Goal: Transaction & Acquisition: Purchase product/service

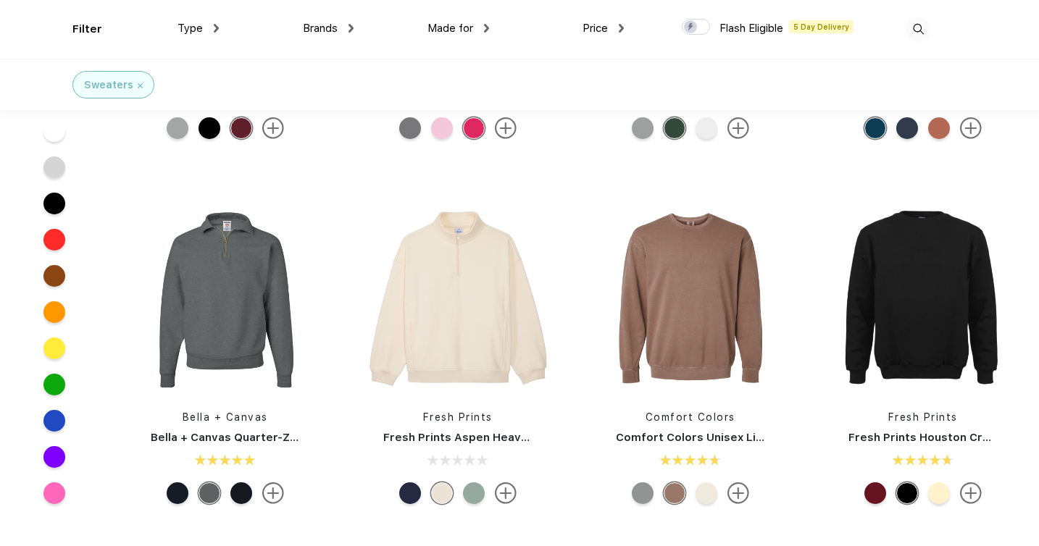
scroll to position [251, 0]
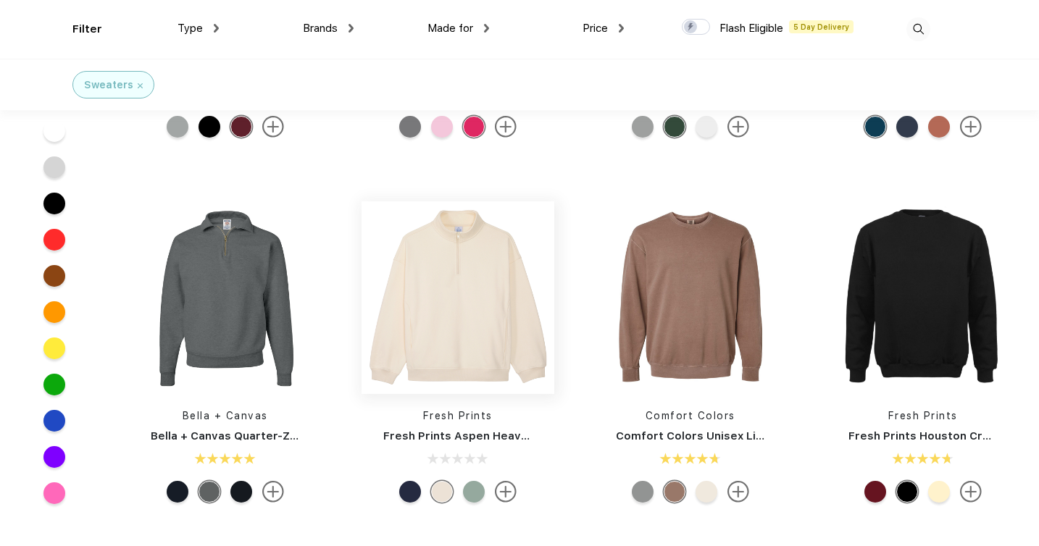
click at [471, 343] on img at bounding box center [458, 297] width 193 height 193
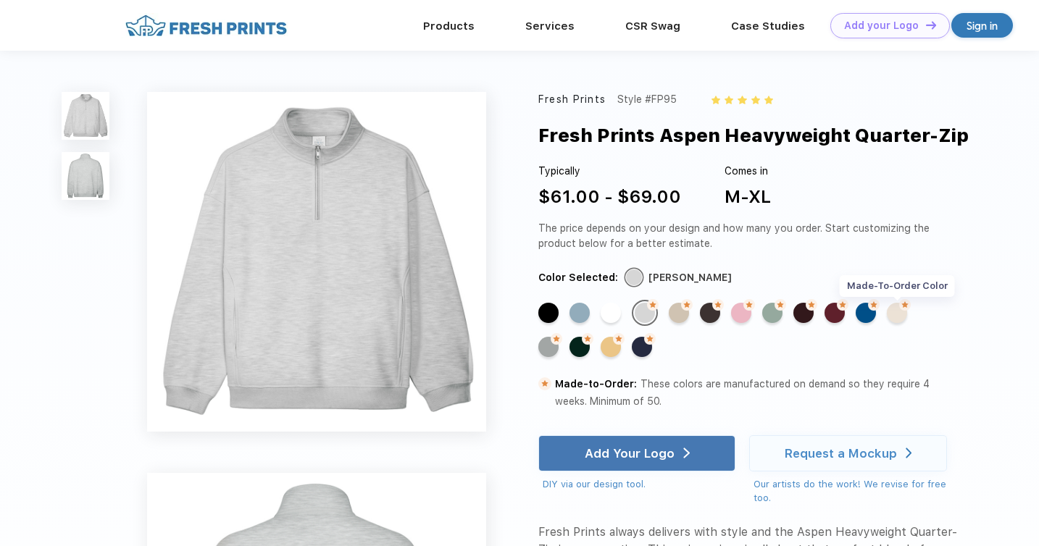
click at [897, 312] on div "Made-to-Order Color" at bounding box center [897, 313] width 20 height 20
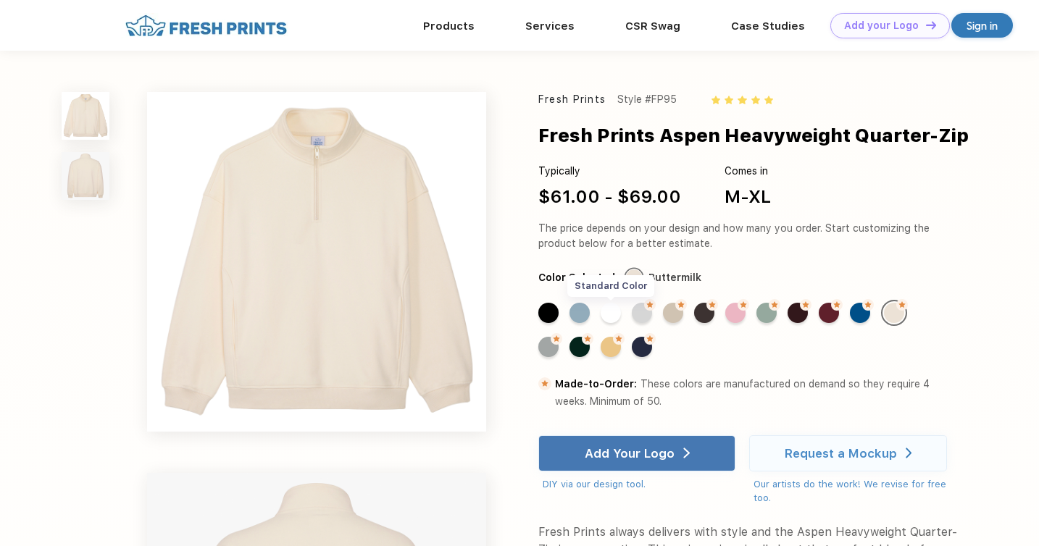
click at [610, 312] on div "Standard Color" at bounding box center [611, 313] width 20 height 20
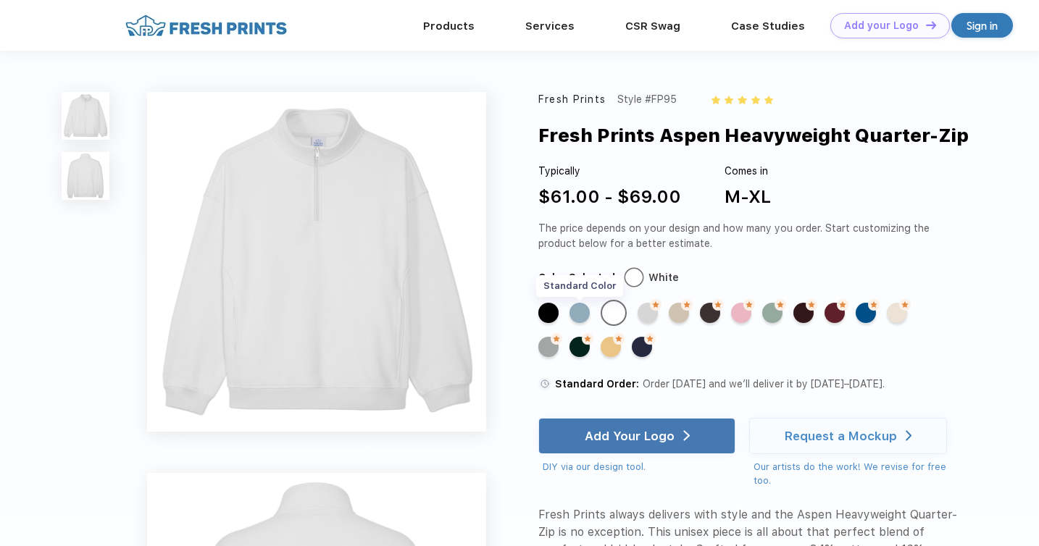
click at [580, 312] on div "Standard Color" at bounding box center [580, 313] width 20 height 20
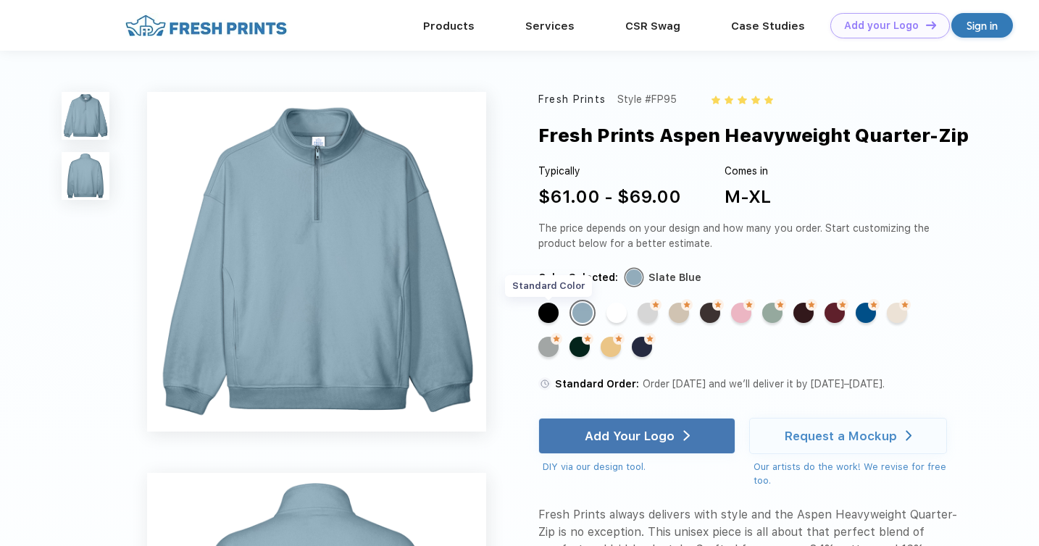
click at [554, 310] on div "Standard Color" at bounding box center [548, 313] width 20 height 20
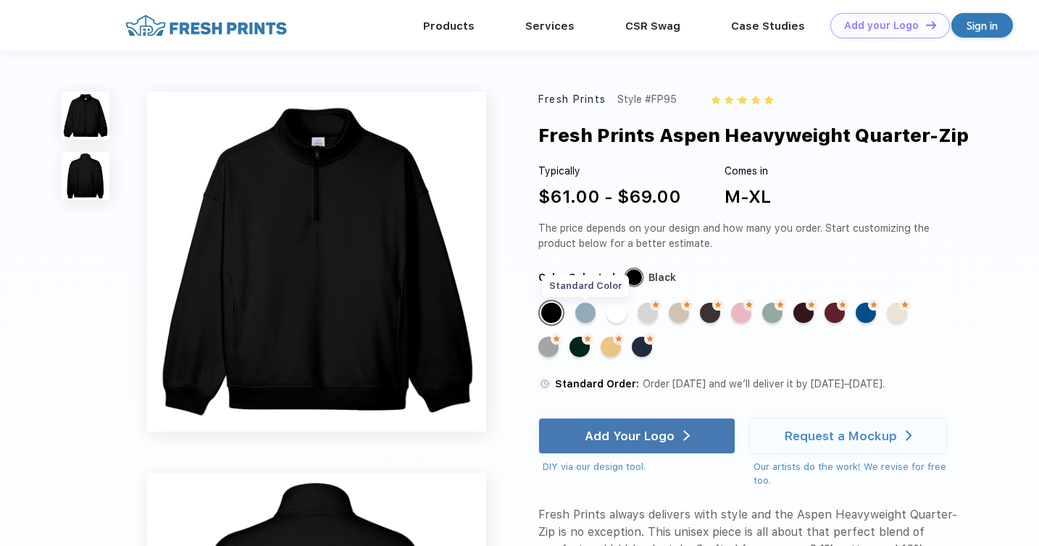
click at [584, 314] on div "Standard Color" at bounding box center [585, 313] width 20 height 20
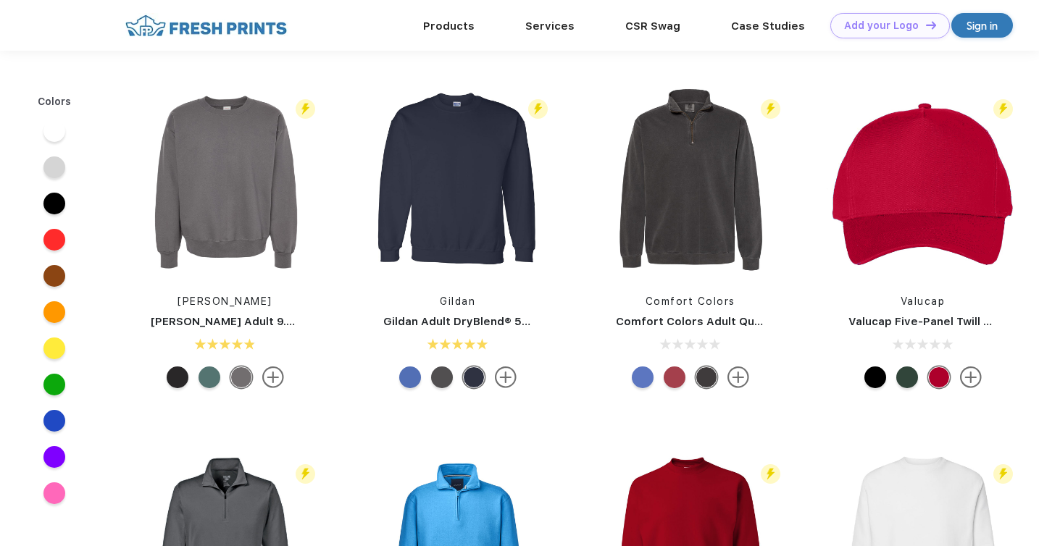
scroll to position [251, 0]
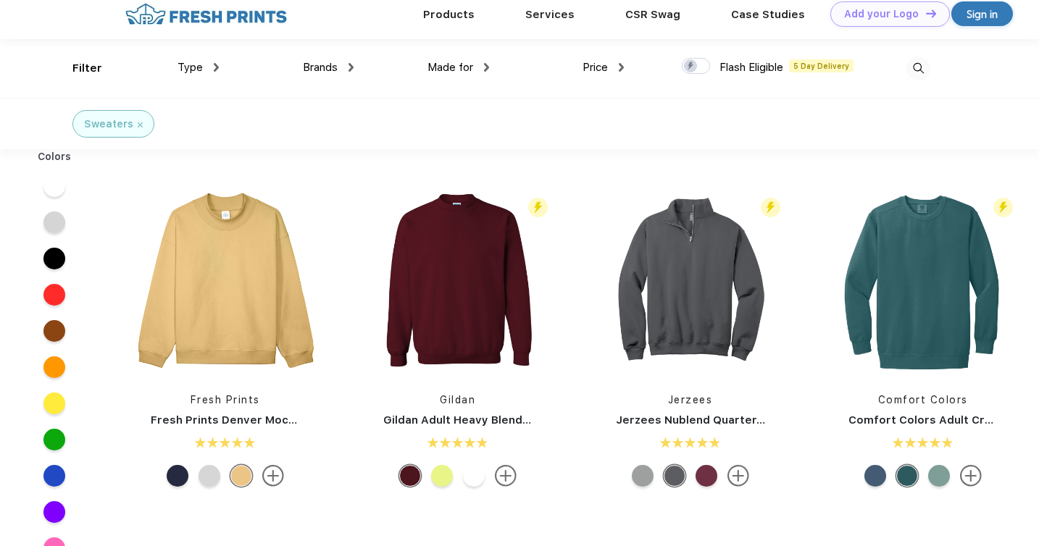
scroll to position [17, 0]
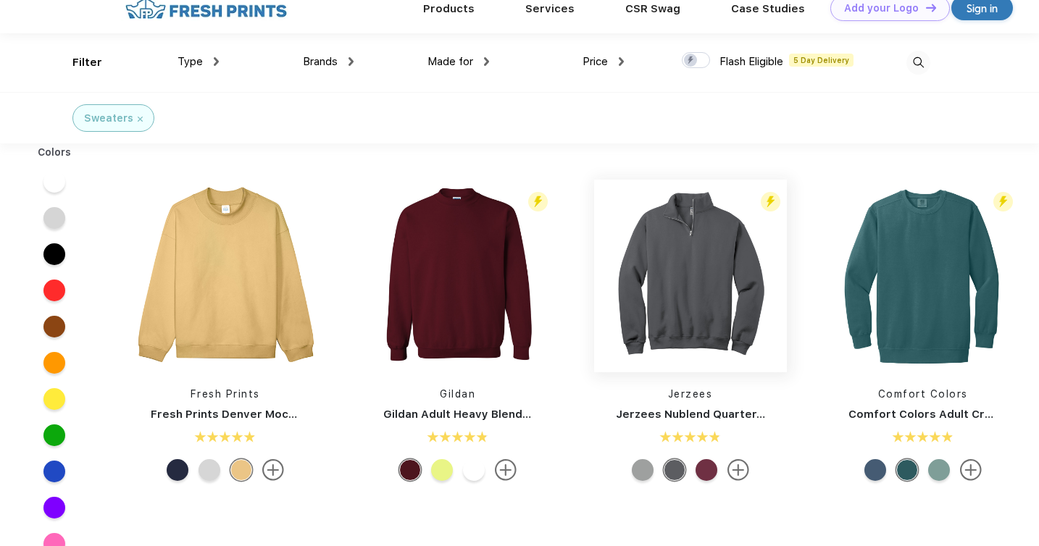
click at [688, 331] on img at bounding box center [690, 276] width 193 height 193
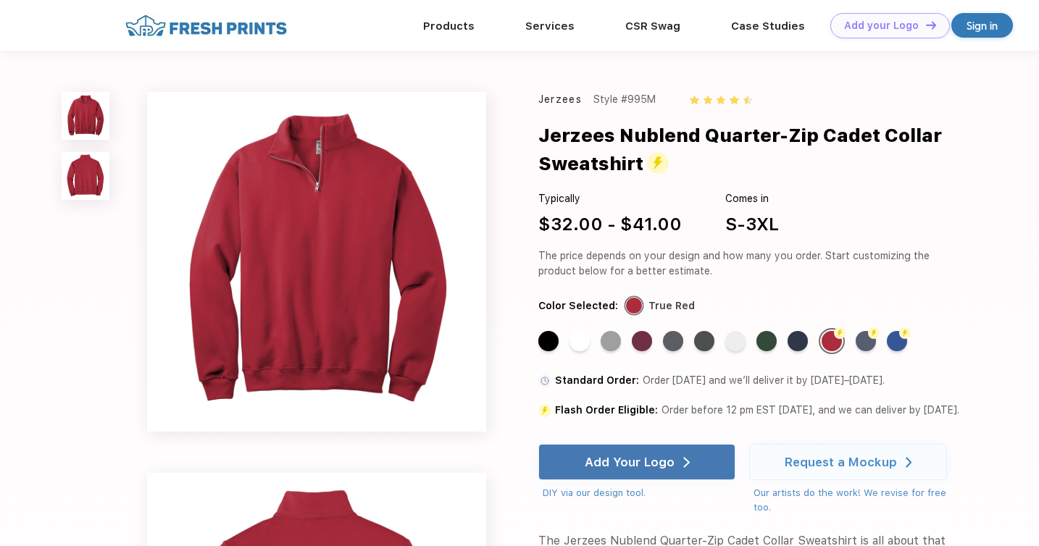
scroll to position [17, 0]
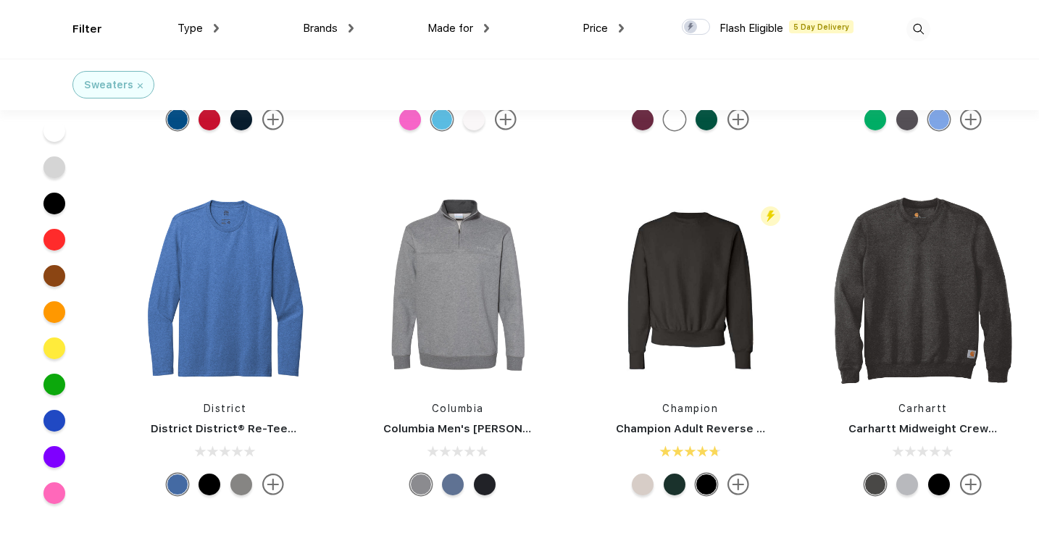
scroll to position [2816, 0]
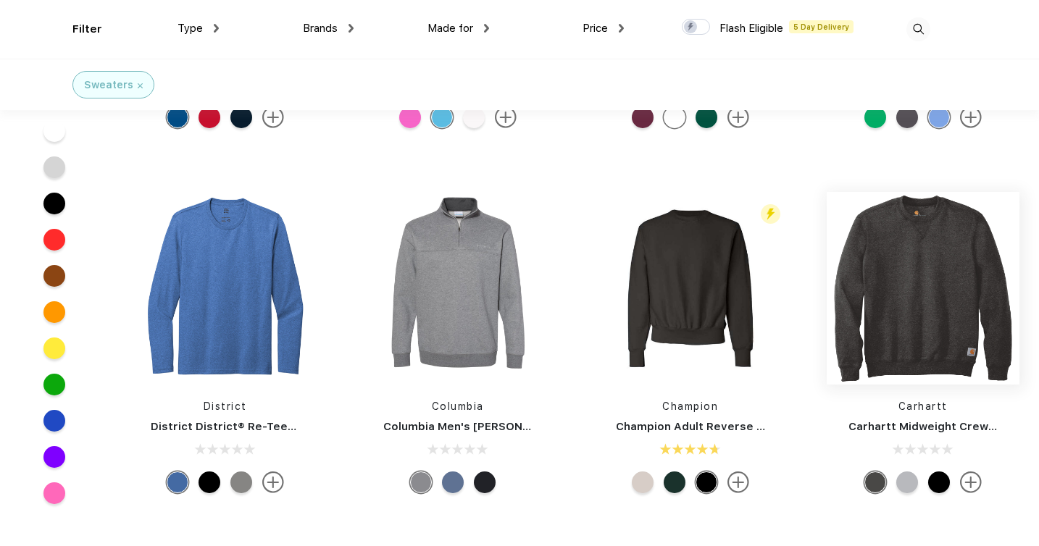
click at [955, 318] on img at bounding box center [923, 288] width 193 height 193
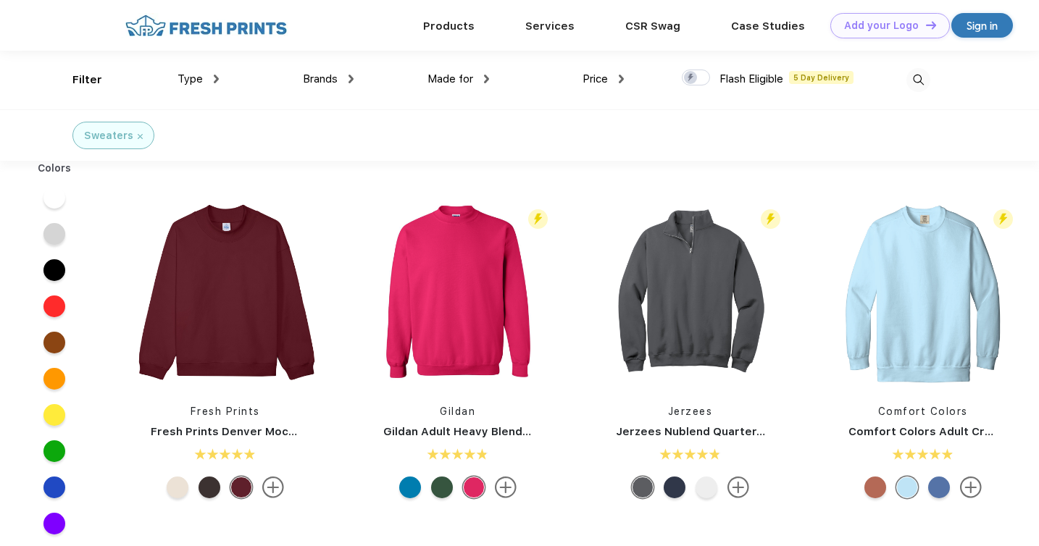
scroll to position [1, 0]
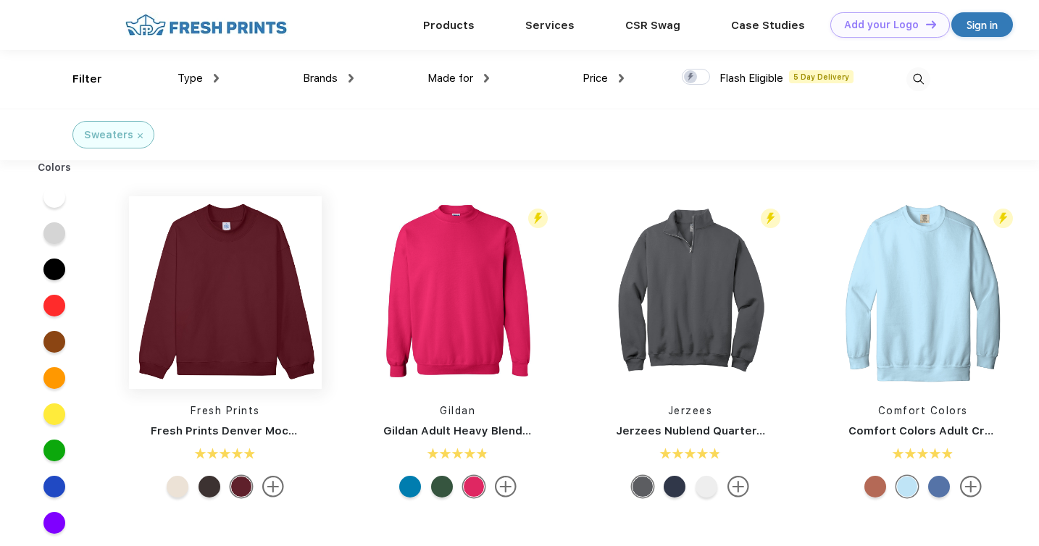
click at [270, 324] on img at bounding box center [225, 292] width 193 height 193
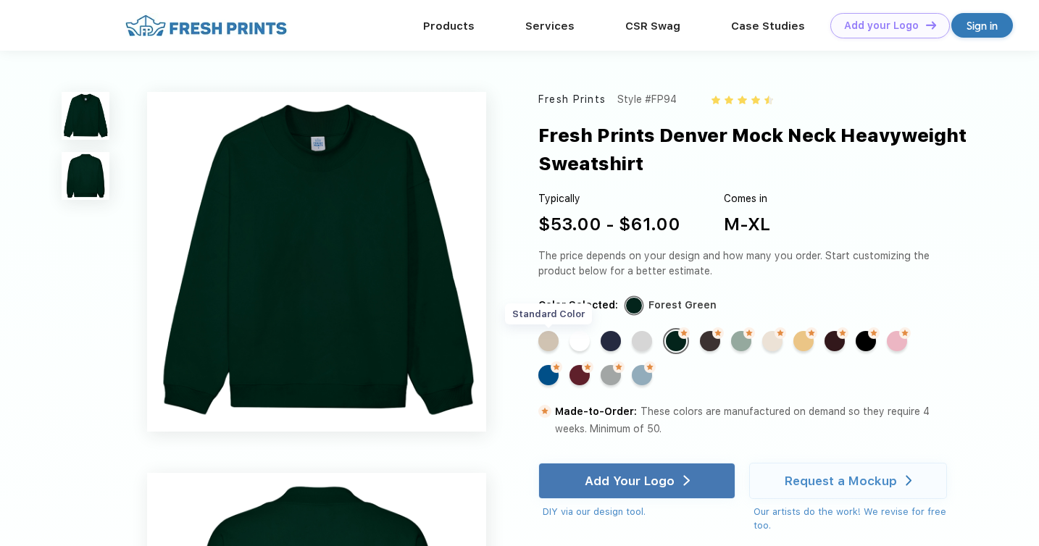
click at [551, 342] on div "Standard Color" at bounding box center [548, 341] width 20 height 20
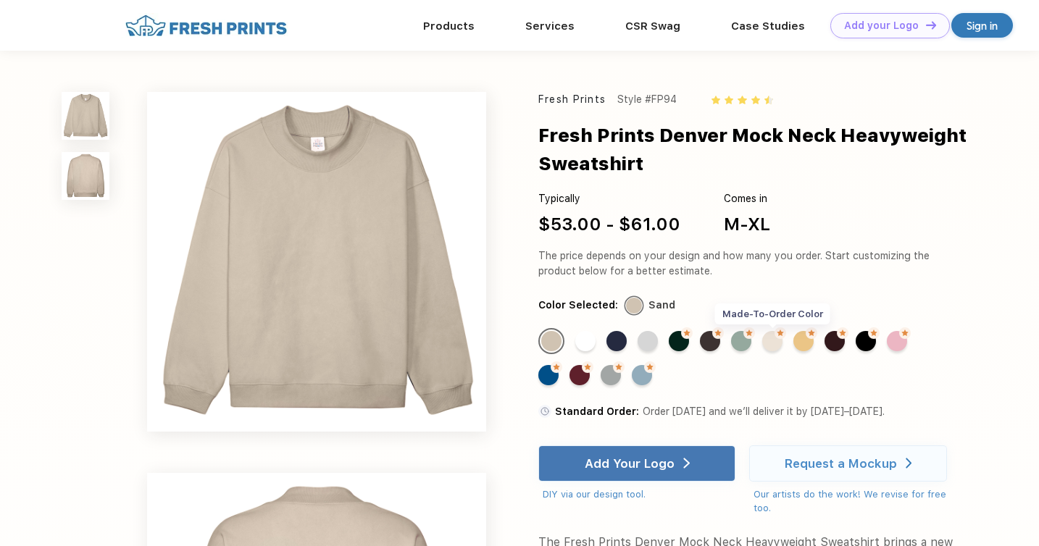
click at [777, 342] on div "Made-to-Order Color" at bounding box center [772, 341] width 20 height 20
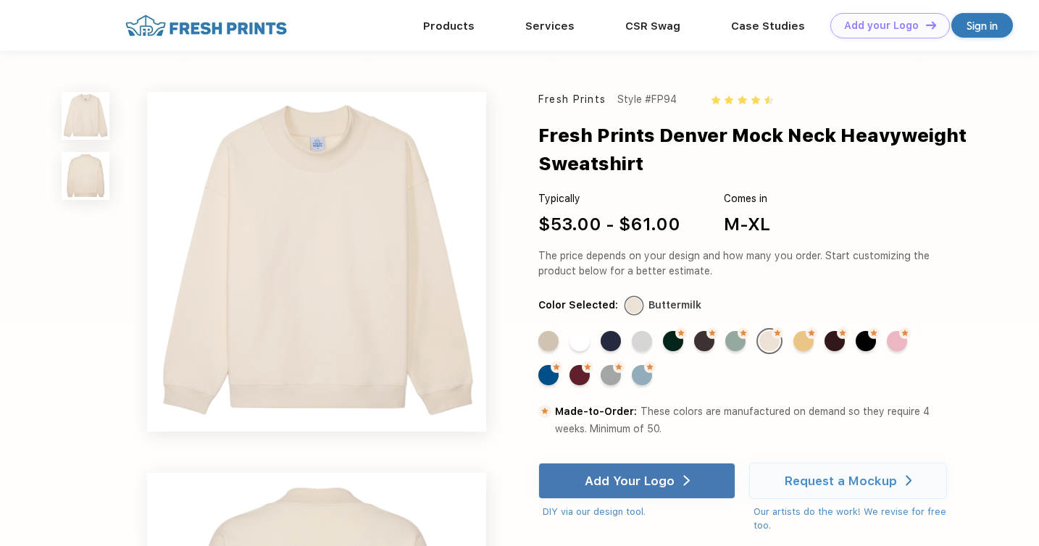
scroll to position [1, 0]
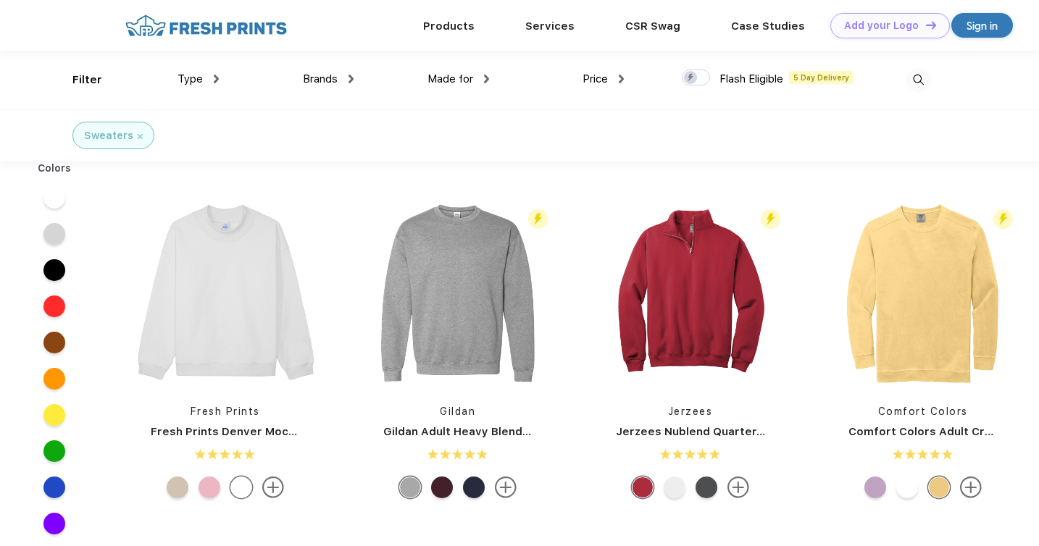
scroll to position [1, 0]
click at [446, 28] on link "Products" at bounding box center [448, 24] width 51 height 13
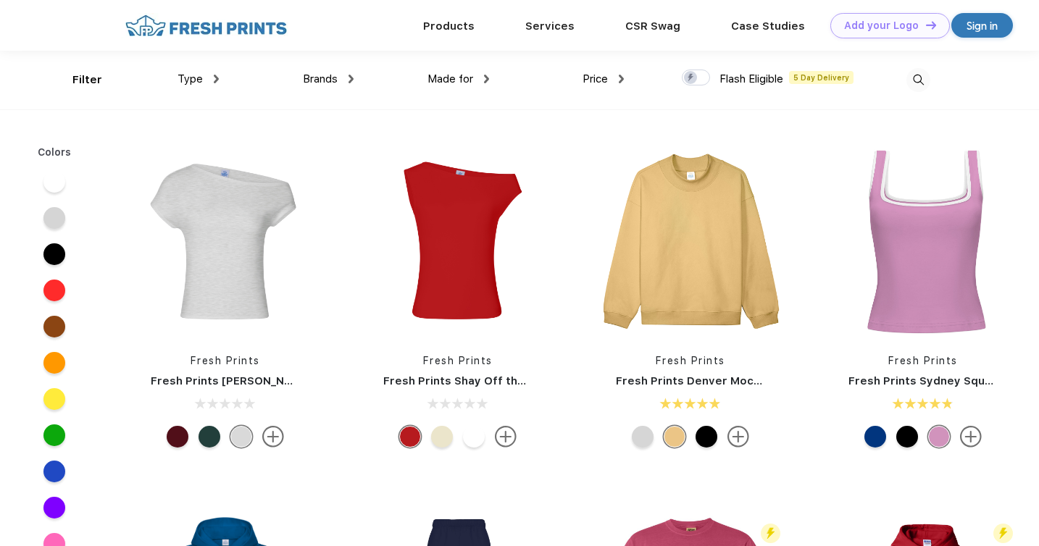
scroll to position [1, 0]
click at [214, 77] on img at bounding box center [216, 78] width 5 height 9
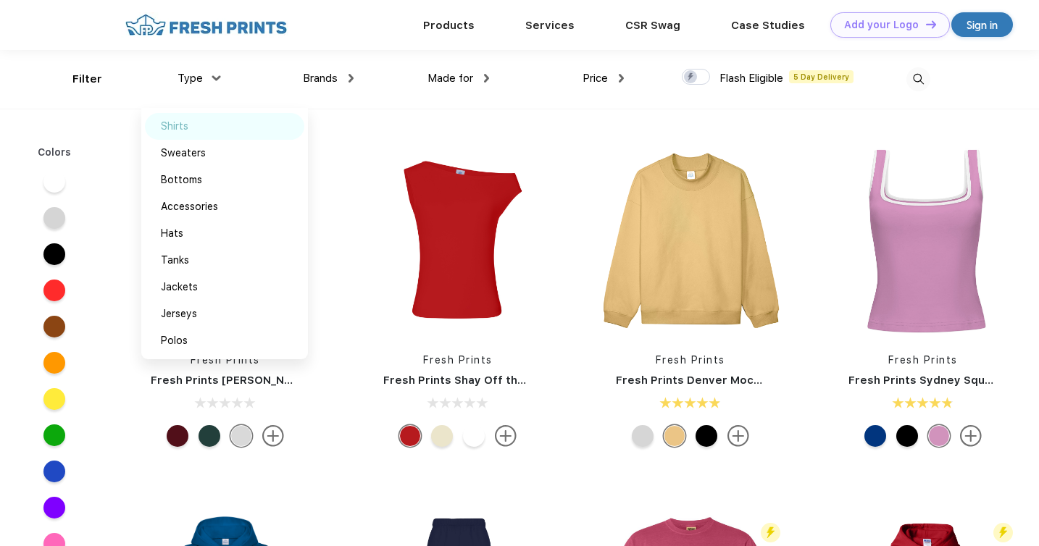
click at [179, 127] on div "Shirts" at bounding box center [175, 126] width 28 height 15
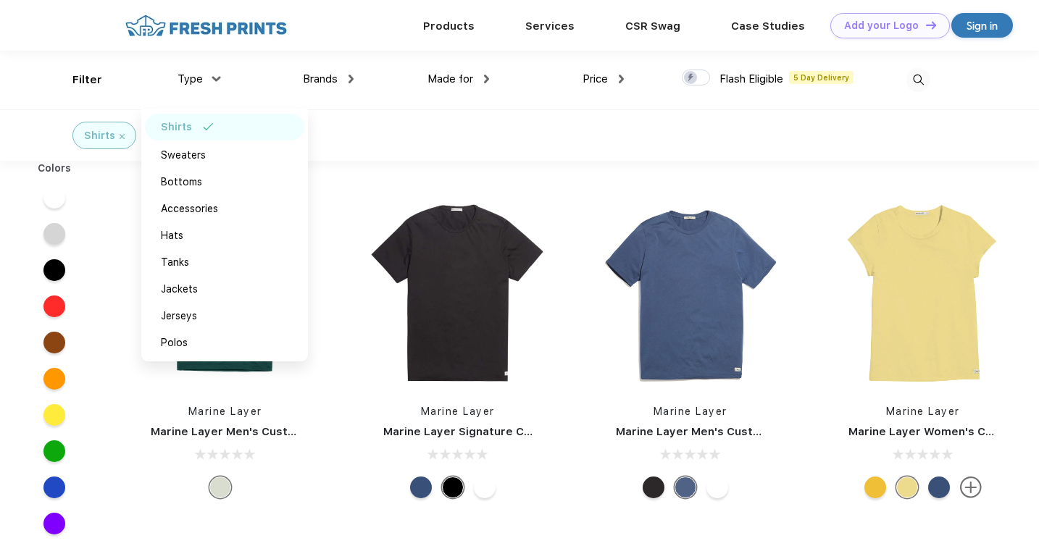
click at [543, 494] on div at bounding box center [458, 488] width 214 height 22
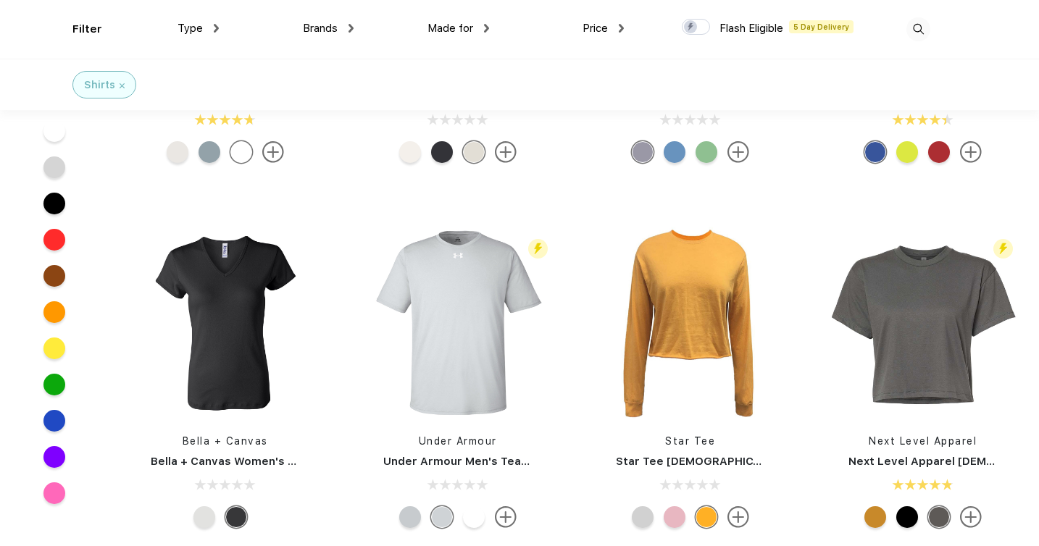
scroll to position [1688, 0]
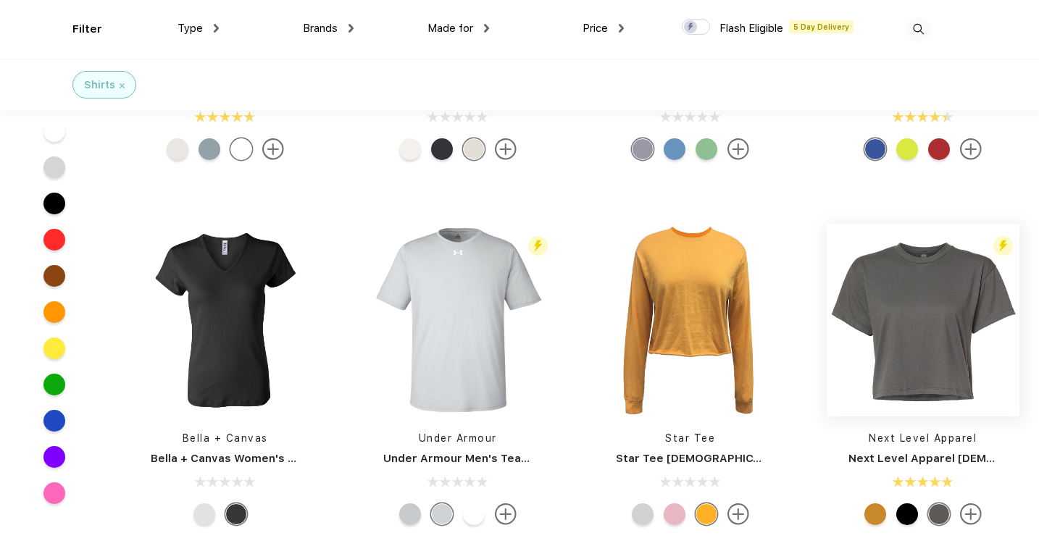
click at [928, 394] on img at bounding box center [923, 320] width 193 height 193
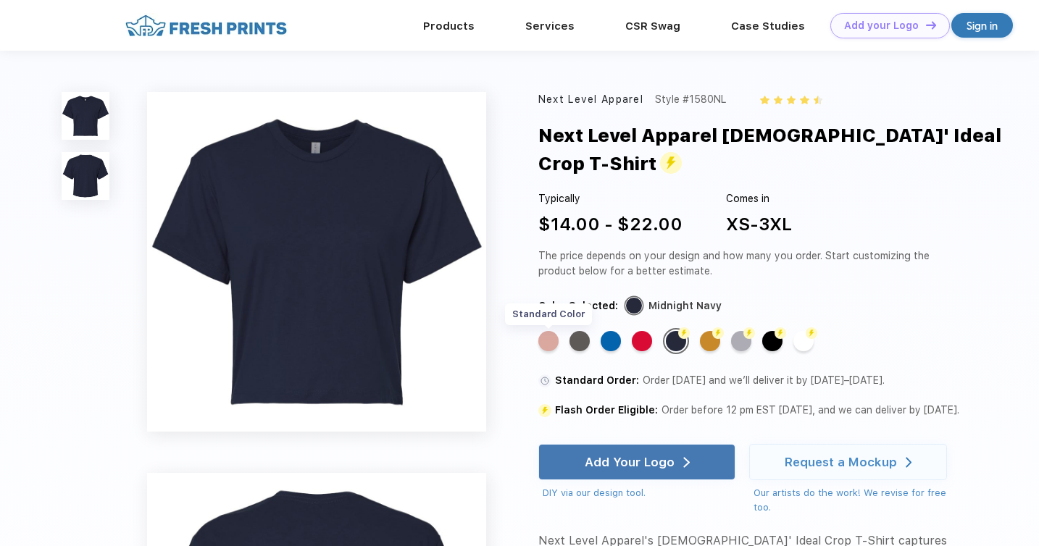
click at [550, 331] on div "Standard Color" at bounding box center [548, 341] width 20 height 20
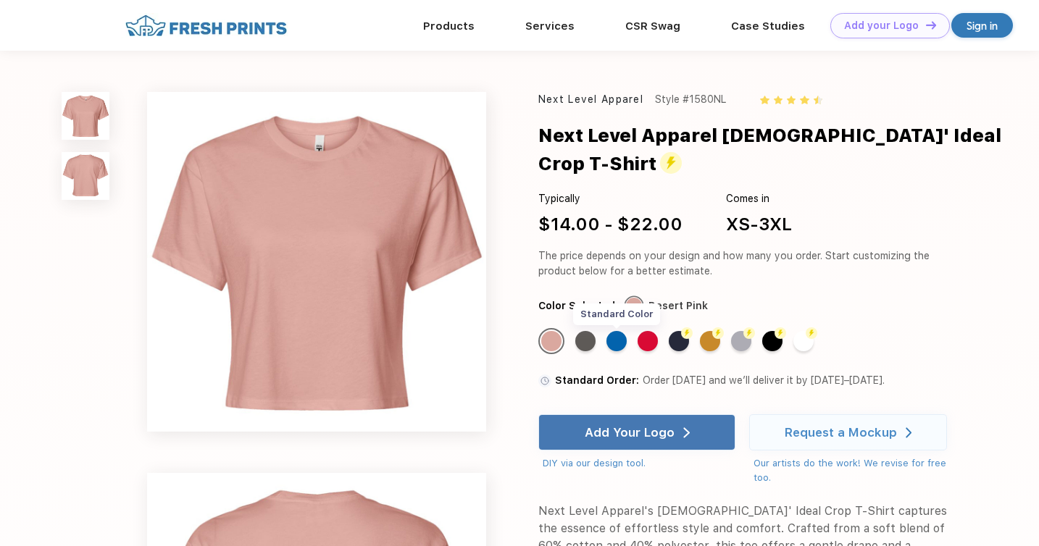
click at [623, 331] on div "Standard Color" at bounding box center [616, 341] width 20 height 20
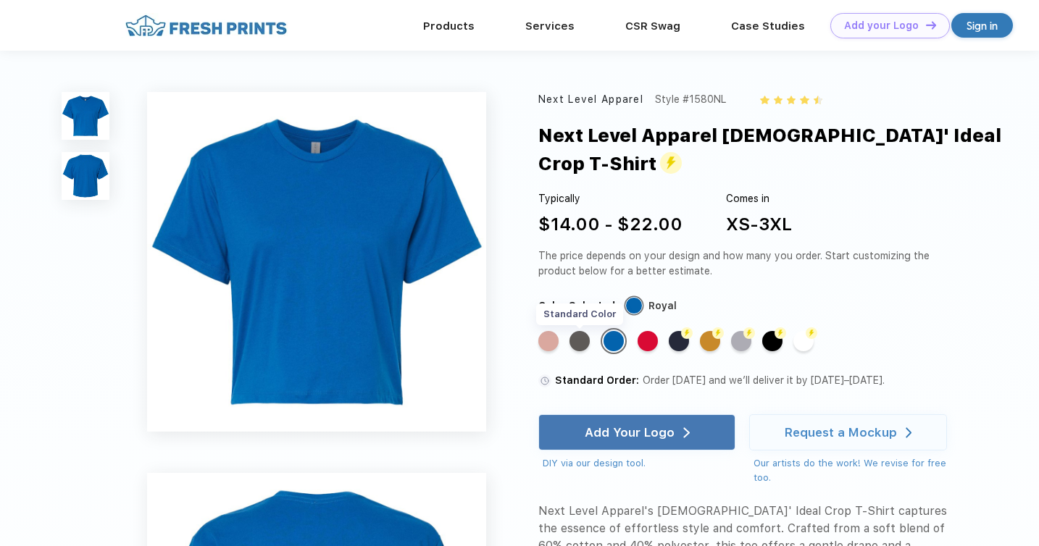
click at [577, 331] on div "Standard Color" at bounding box center [580, 341] width 20 height 20
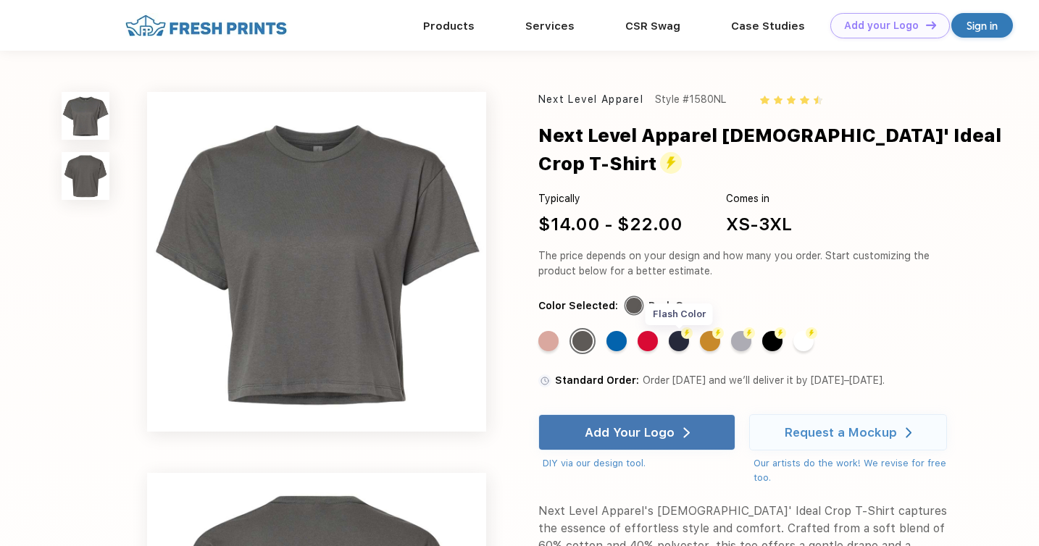
click at [683, 331] on div "Flash Color" at bounding box center [679, 341] width 20 height 20
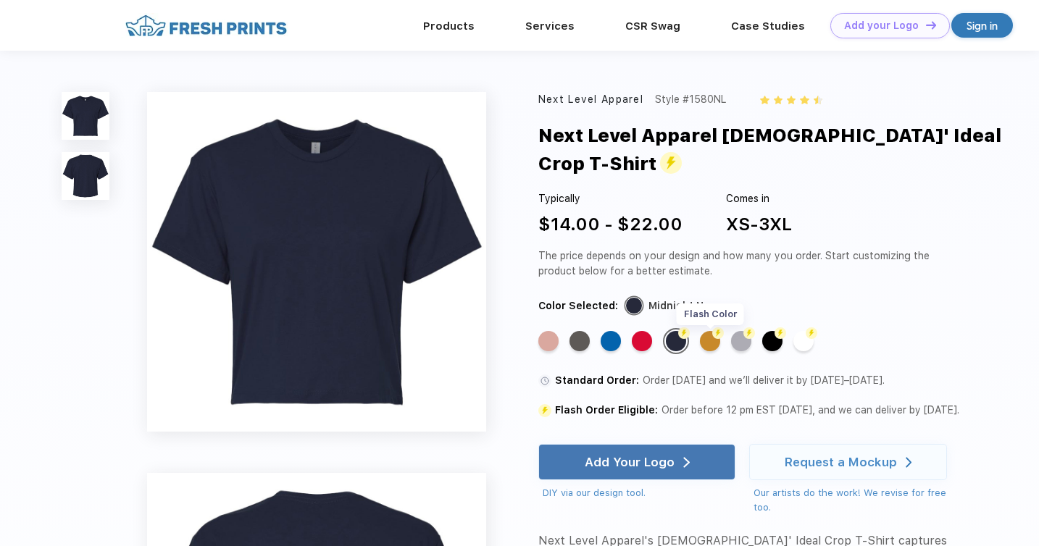
click at [708, 331] on div "Flash Color" at bounding box center [710, 341] width 20 height 20
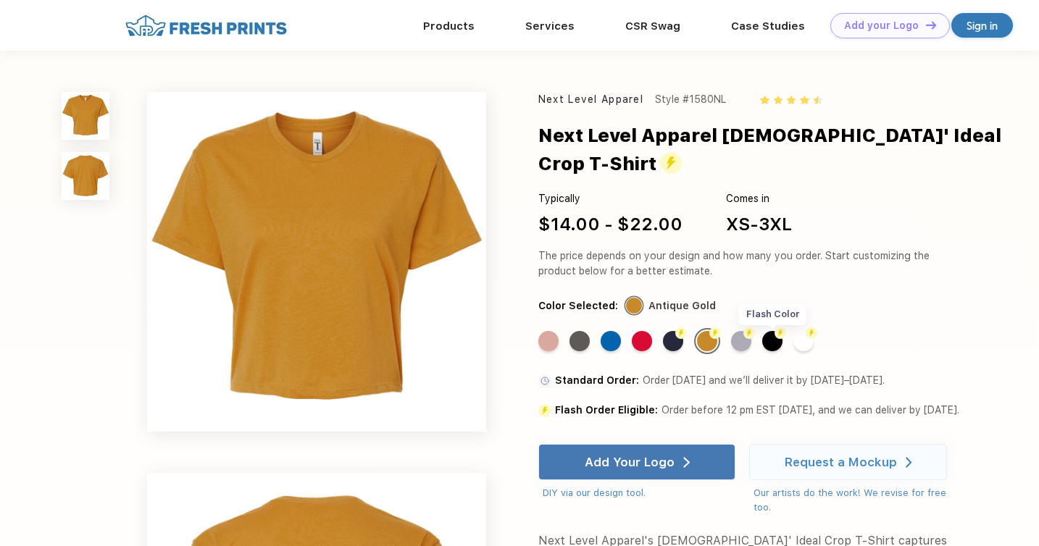
click at [778, 331] on div "Flash Color" at bounding box center [772, 341] width 20 height 20
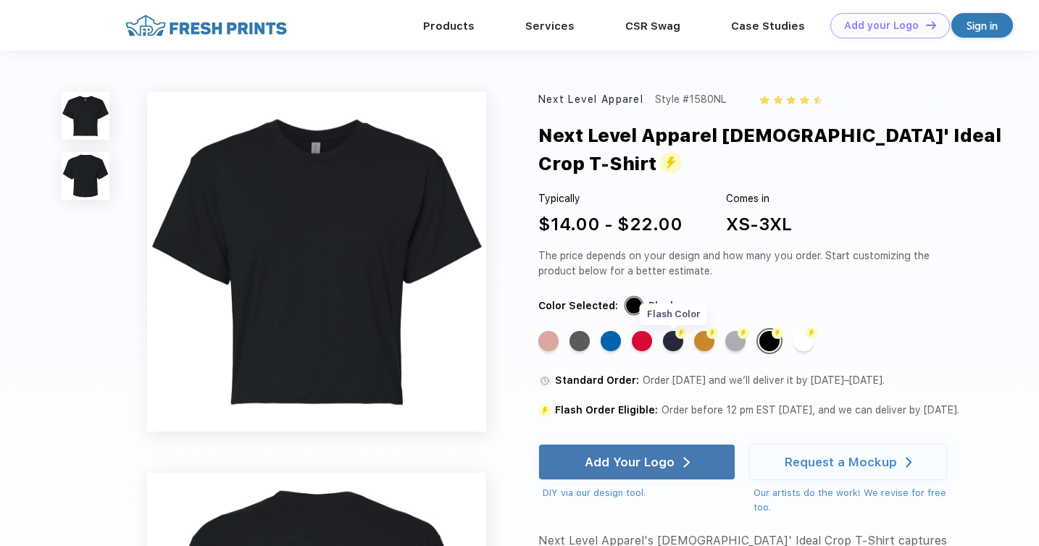
click at [676, 331] on div "Flash Color" at bounding box center [673, 341] width 20 height 20
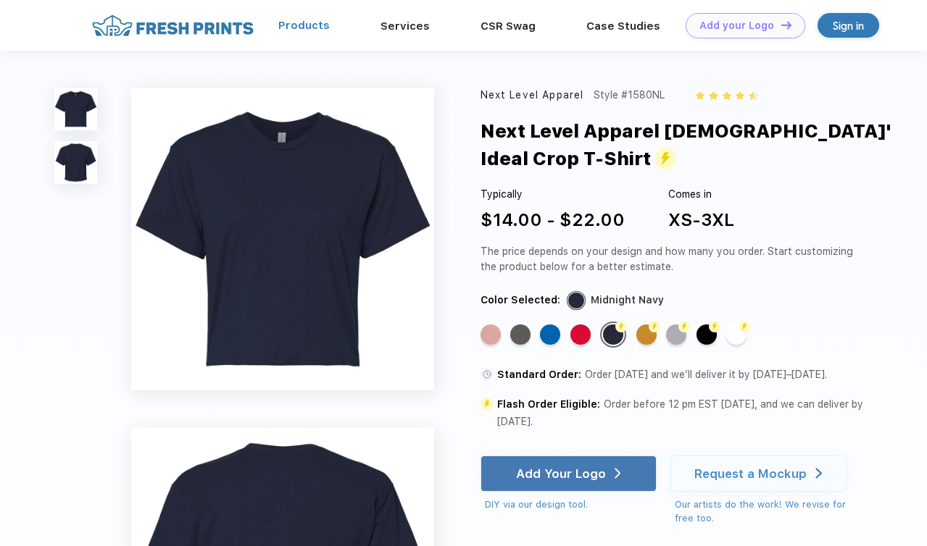
click at [311, 25] on link "Products" at bounding box center [303, 25] width 51 height 13
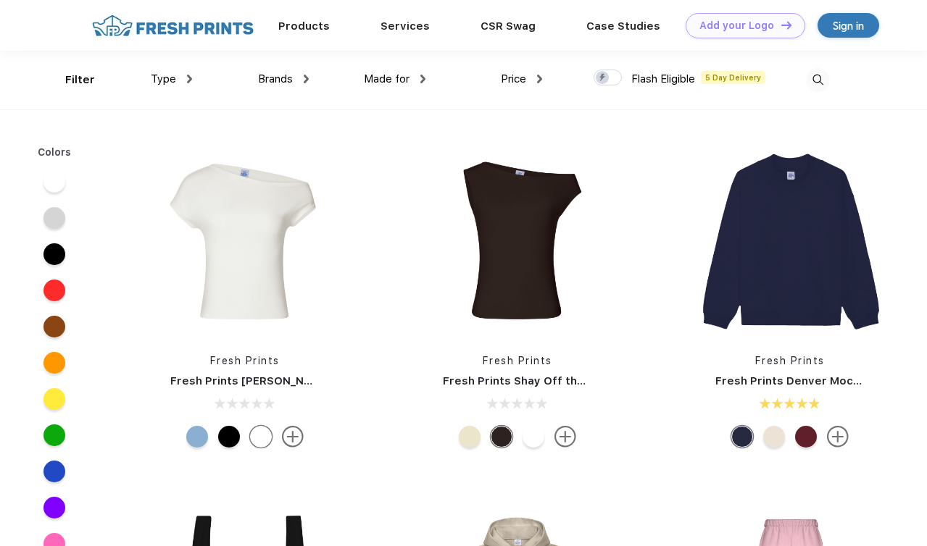
click at [311, 25] on link "Products" at bounding box center [303, 26] width 51 height 13
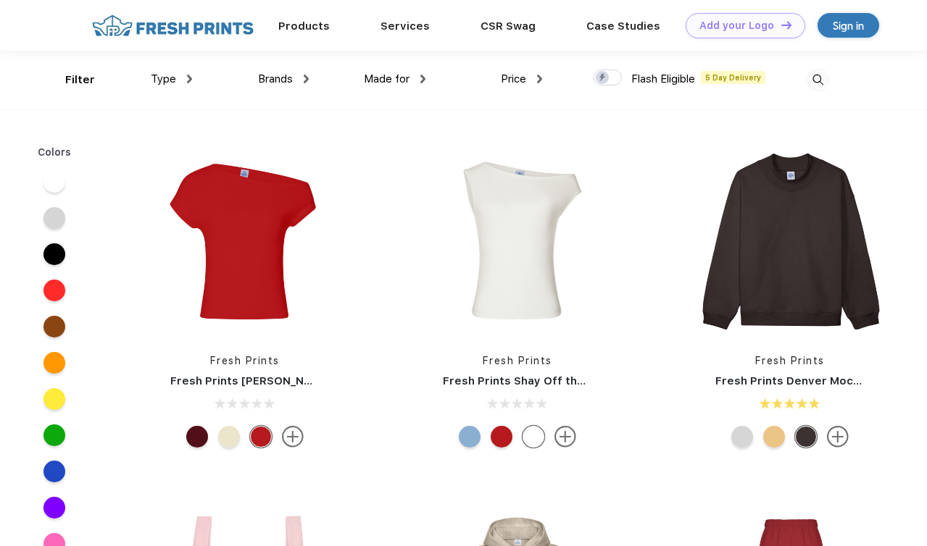
click at [204, 25] on img at bounding box center [173, 25] width 170 height 25
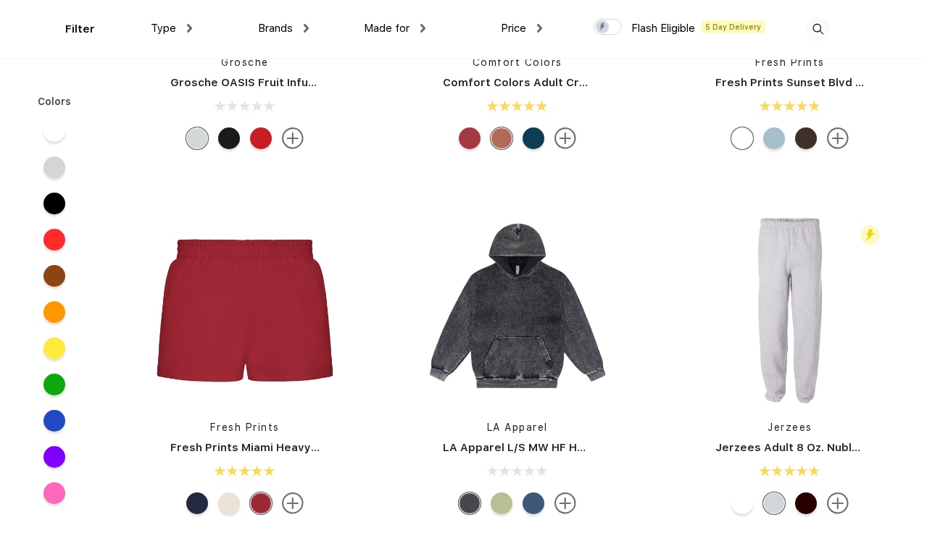
scroll to position [4255, 0]
click at [250, 339] on img at bounding box center [245, 308] width 193 height 193
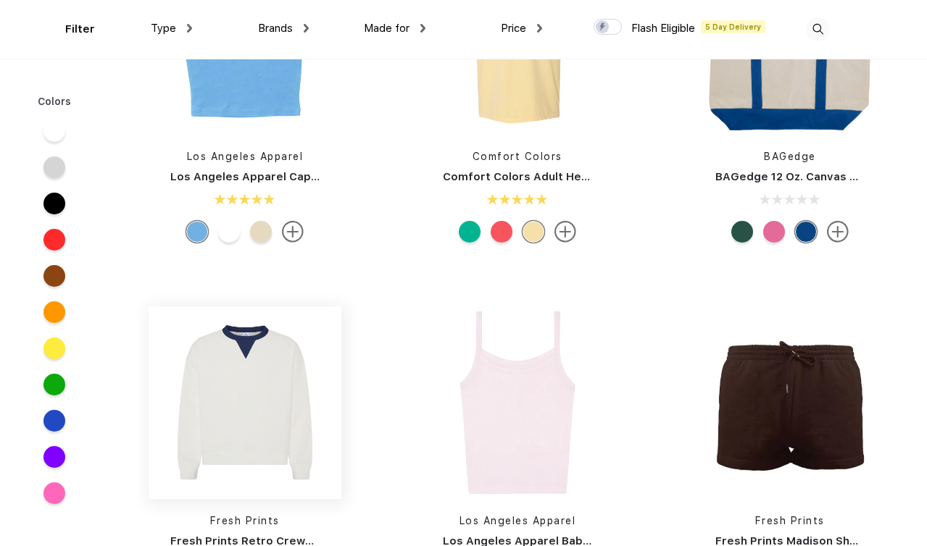
scroll to position [3437, 0]
